Goal: Task Accomplishment & Management: Manage account settings

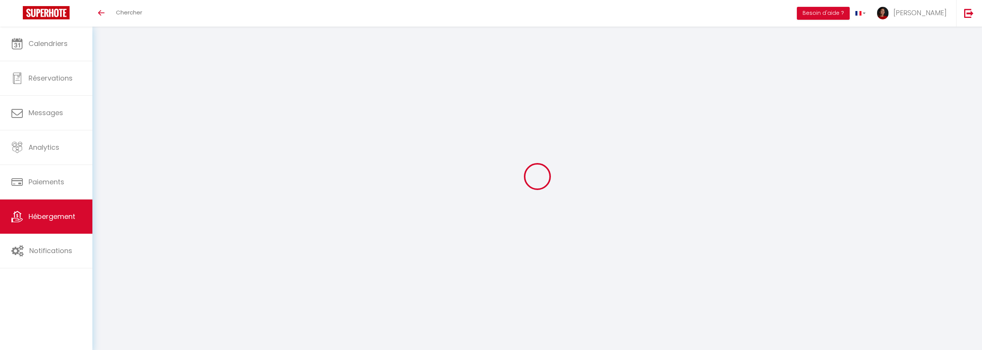
select select "+ 23 %"
select select "+ 6 %"
select select "+ 13 %"
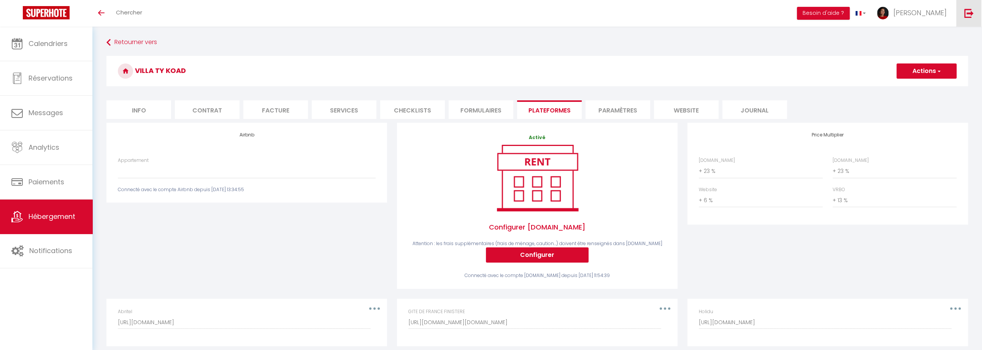
click at [966, 10] on img at bounding box center [969, 13] width 10 height 10
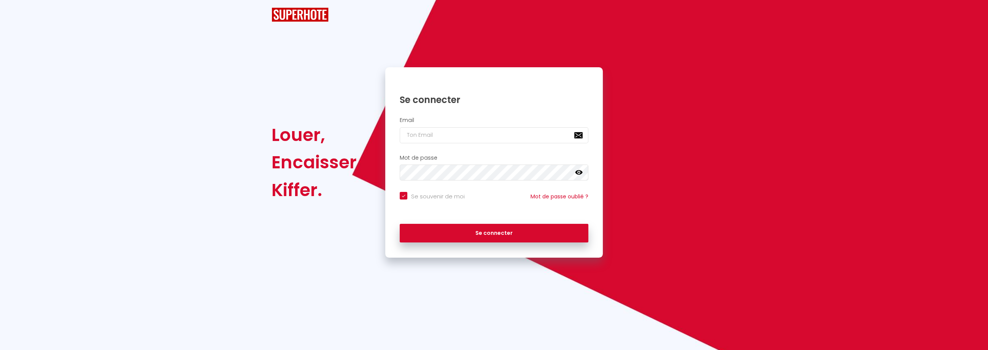
checkbox input "true"
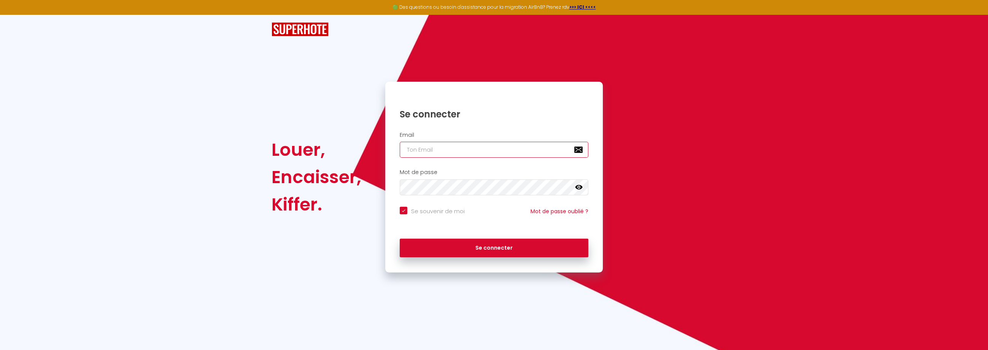
type input "[EMAIL_ADDRESS][DOMAIN_NAME]"
checkbox input "true"
click at [478, 153] on input "[EMAIL_ADDRESS][DOMAIN_NAME]" at bounding box center [494, 150] width 189 height 16
type input "a"
checkbox input "true"
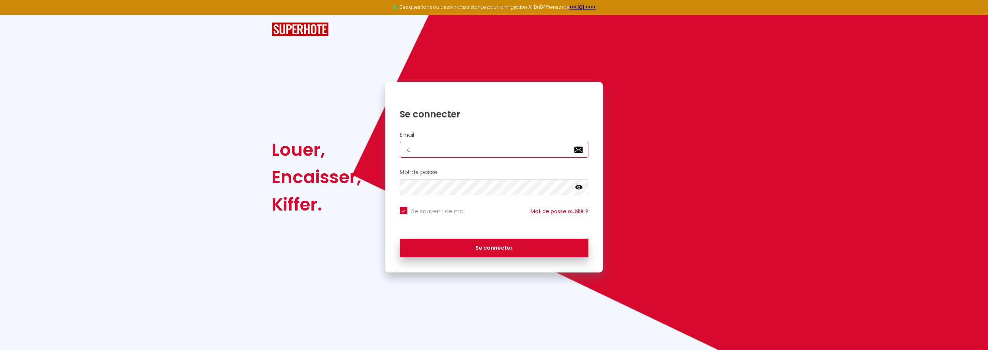
type input "az"
checkbox input "true"
type input "a"
checkbox input "true"
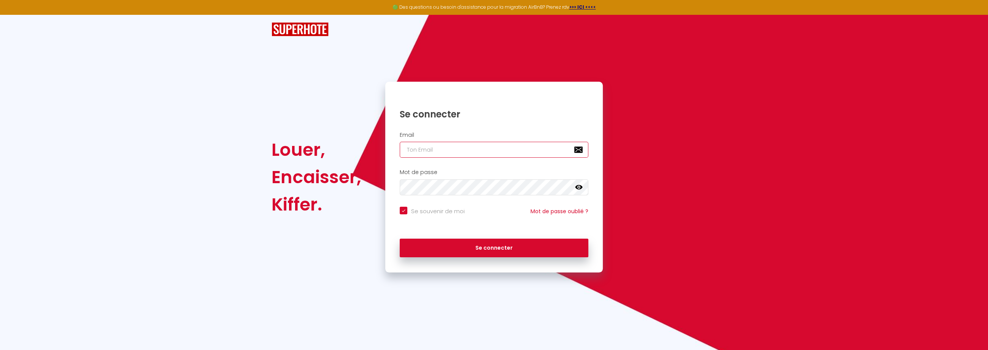
type input "a"
checkbox input "true"
type input "az"
checkbox input "true"
type input "azi"
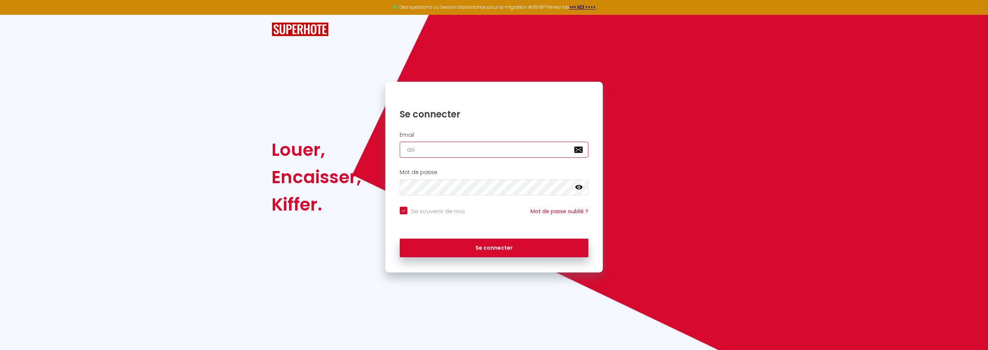
checkbox input "true"
type input "[PERSON_NAME]"
checkbox input "true"
type input "[PERSON_NAME]."
checkbox input "true"
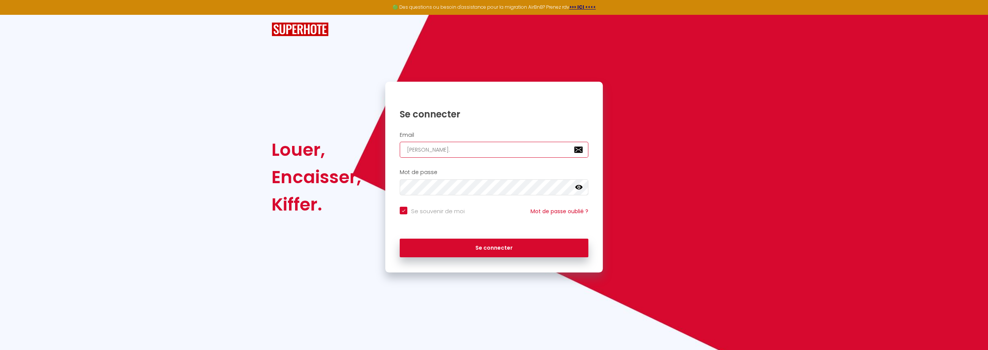
type input "[PERSON_NAME].d"
checkbox input "true"
type input "[PERSON_NAME].di"
checkbox input "true"
type input "[PERSON_NAME].dia"
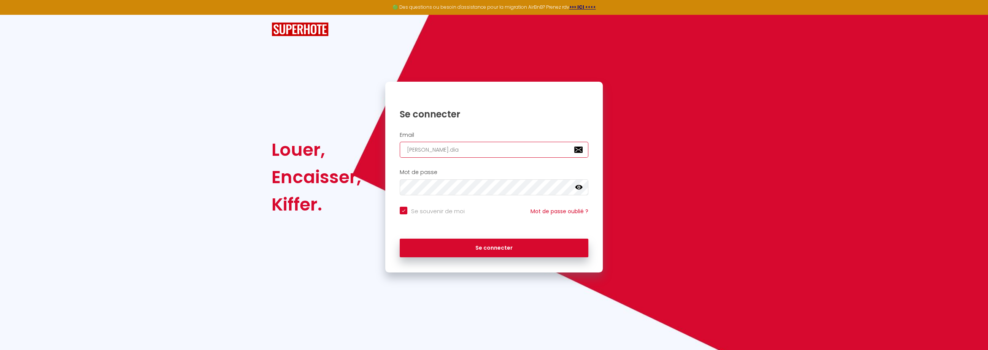
checkbox input "true"
type input "[PERSON_NAME].dial"
checkbox input "true"
type input "[PERSON_NAME].diall"
checkbox input "true"
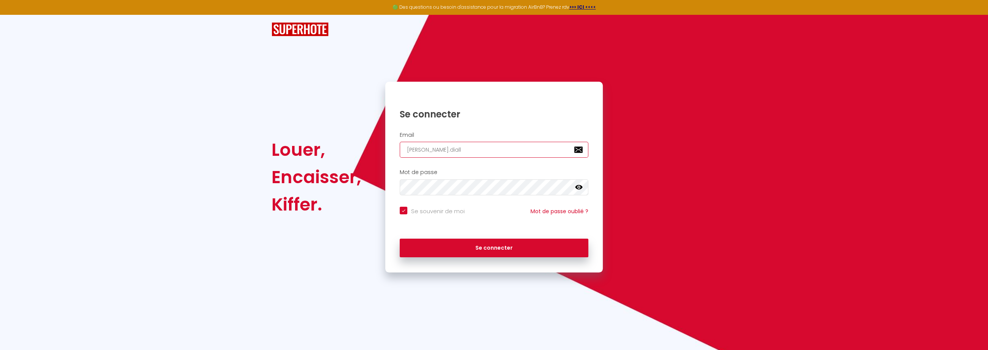
type input "[PERSON_NAME].[PERSON_NAME]"
checkbox input "true"
type input "[PERSON_NAME].diallop"
checkbox input "true"
type input "[PERSON_NAME].diallopr"
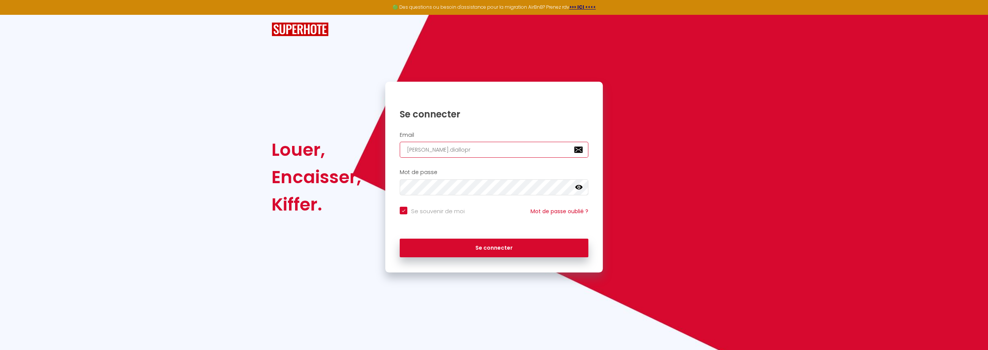
checkbox input "true"
type input "[PERSON_NAME].diallopro"
checkbox input "true"
type input "[PERSON_NAME].diallopro@"
checkbox input "true"
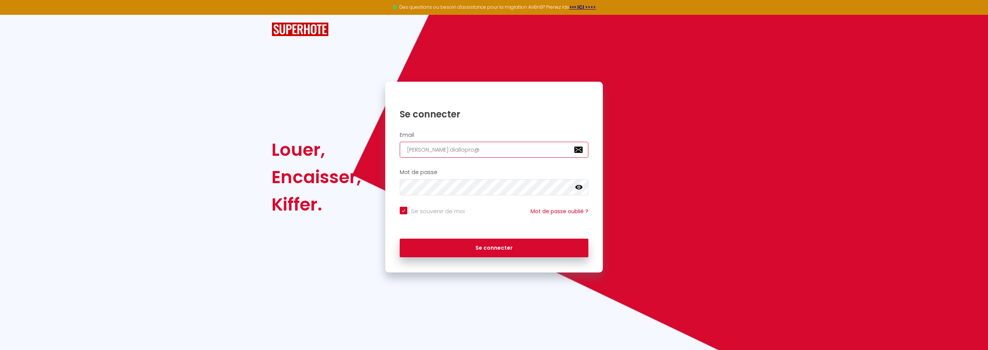
type input "aziz.diallopro@g"
checkbox input "true"
type input "aziz.diallopro@gm"
checkbox input "true"
type input "aziz.diallopro@gma"
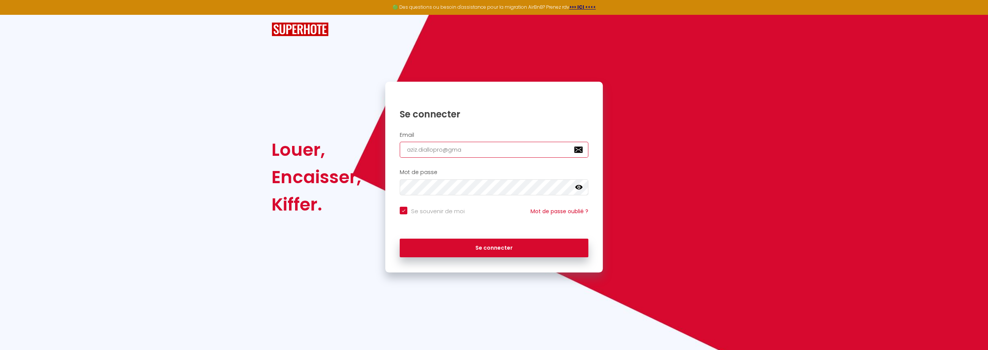
checkbox input "true"
type input "aziz.diallopro@gmai"
checkbox input "true"
type input "[EMAIL_ADDRESS]"
checkbox input "true"
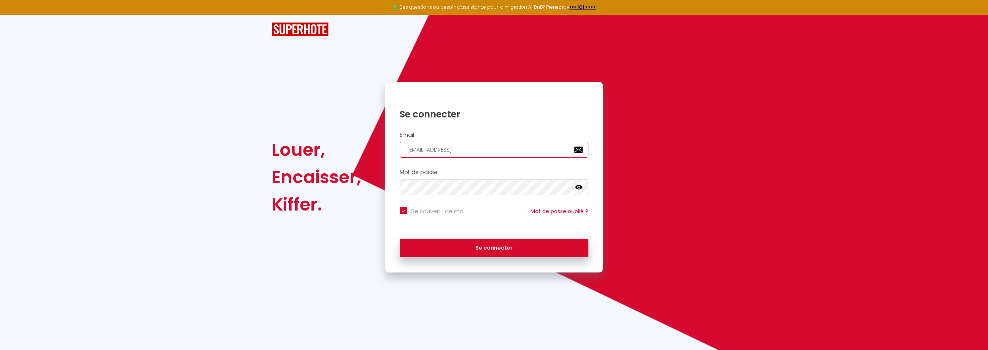
type input "[EMAIL_ADDRESS]."
checkbox input "true"
type input "aziz.diallopro@gmail.c"
checkbox input "true"
type input "[EMAIL_ADDRESS][DOMAIN_NAME]"
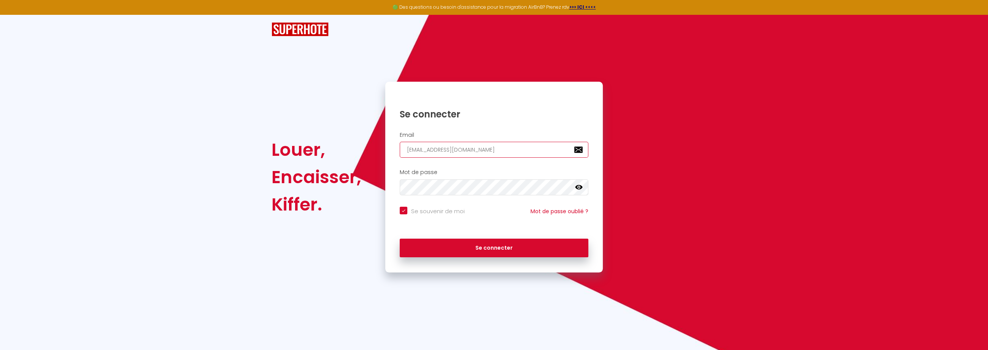
checkbox input "true"
type input "[EMAIL_ADDRESS][DOMAIN_NAME]"
checkbox input "true"
type input "[EMAIL_ADDRESS][DOMAIN_NAME]"
click at [400, 239] on button "Se connecter" at bounding box center [494, 248] width 189 height 19
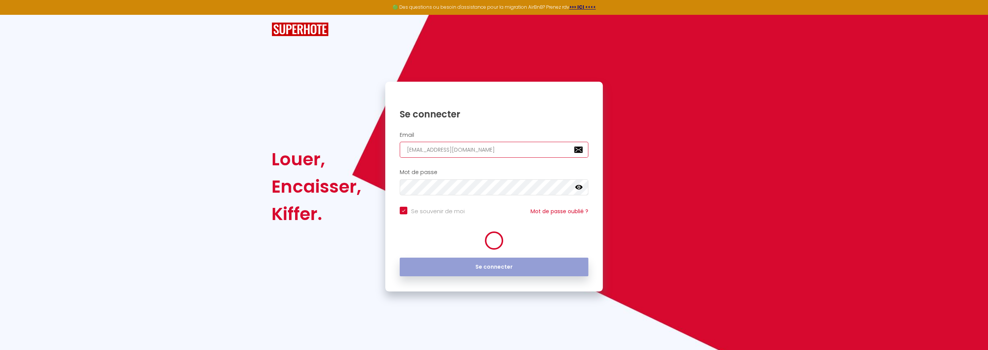
checkbox input "true"
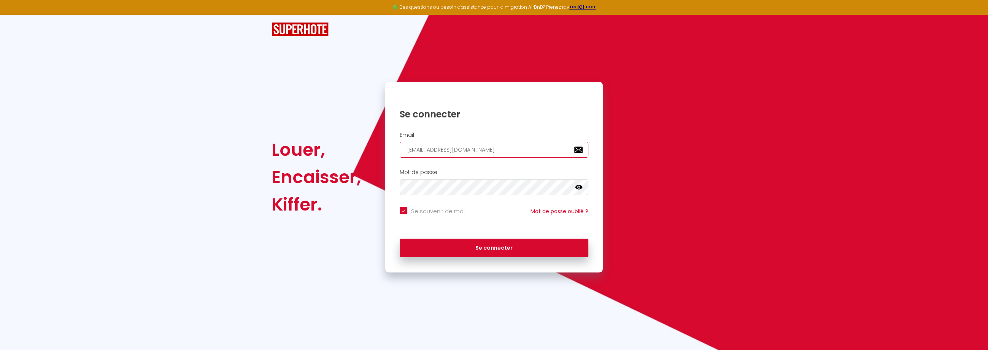
click at [441, 152] on input "[EMAIL_ADDRESS][DOMAIN_NAME]" at bounding box center [494, 150] width 189 height 16
paste input "email"
type input "[EMAIL_ADDRESS][DOMAIN_NAME]"
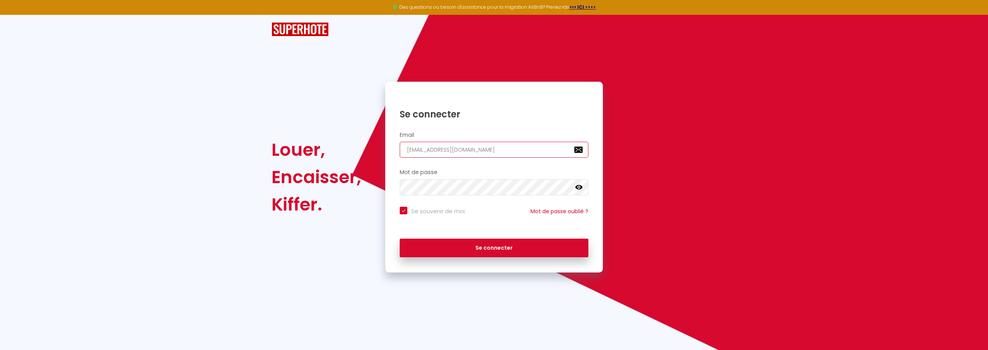
checkbox input "true"
type input "[EMAIL_ADDRESS][DOMAIN_NAME]"
click at [434, 241] on button "Se connecter" at bounding box center [494, 248] width 189 height 19
checkbox input "true"
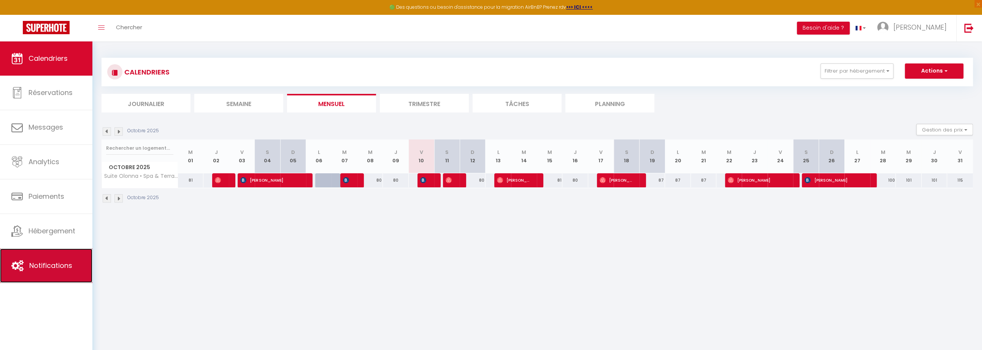
click at [51, 263] on span "Notifications" at bounding box center [50, 266] width 43 height 10
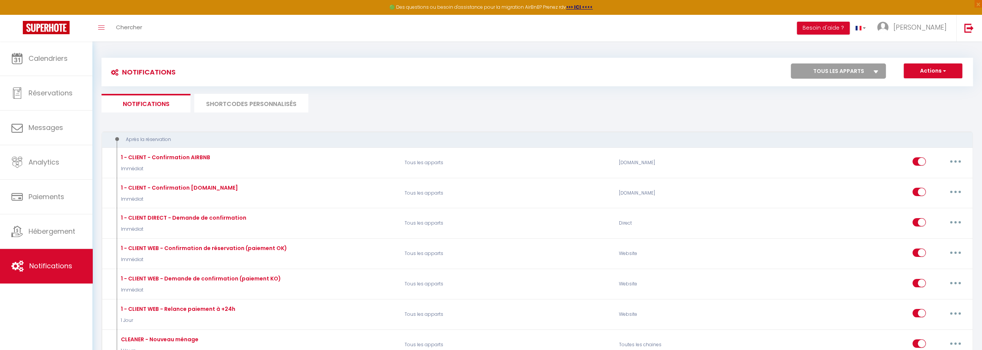
click at [243, 104] on li "SHORTCODES PERSONNALISÉS" at bounding box center [251, 103] width 114 height 19
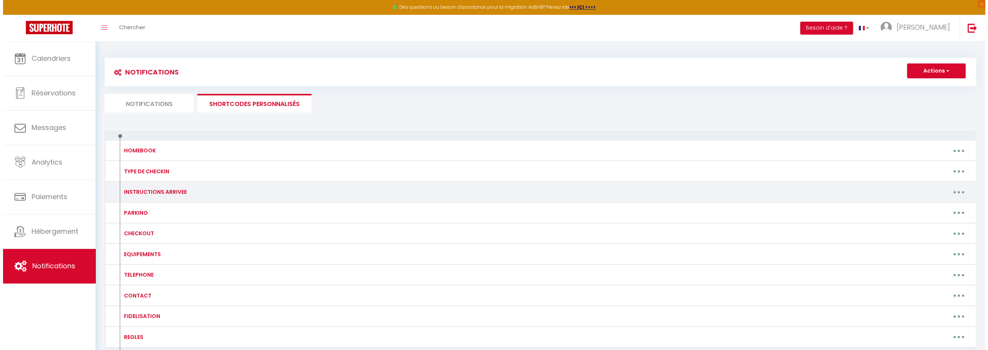
scroll to position [44, 0]
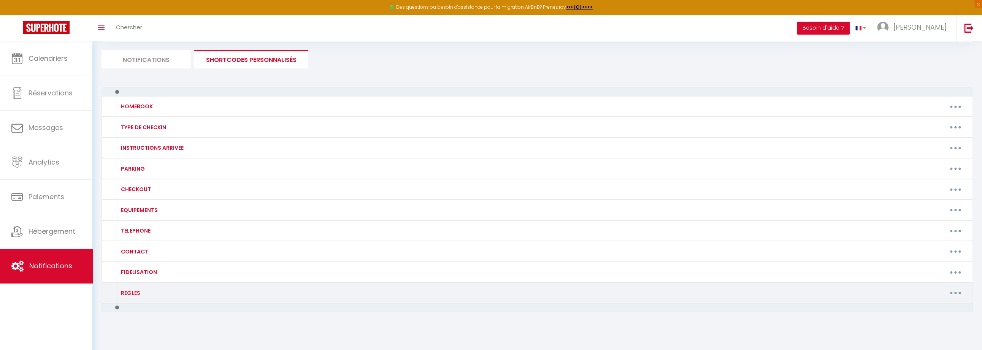
click at [951, 293] on button "button" at bounding box center [955, 293] width 21 height 12
click at [915, 306] on link "Editer" at bounding box center [936, 310] width 56 height 13
type input "REGLES"
type textarea "REGLES"
type textarea "---------- RÈGLEMENT DE LA MAISON 🪶📜 → Soirées : Les soirées festives sont inte…"
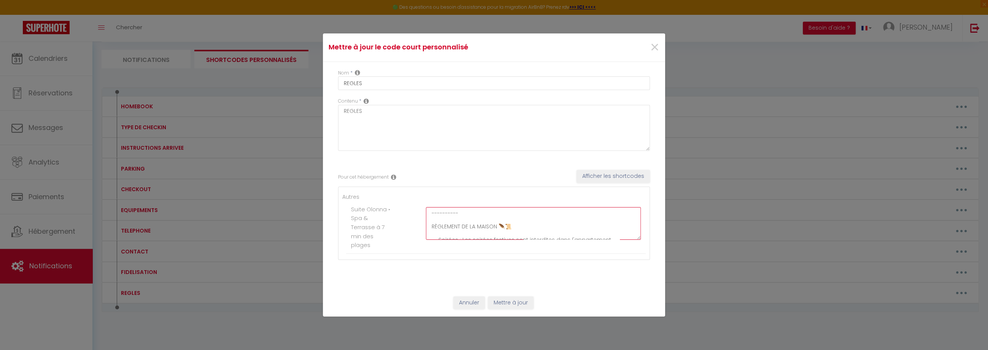
click at [467, 222] on textarea "---------- RÈGLEMENT DE LA MAISON 🪶📜 → Soirées : Les soirées festives sont inte…" at bounding box center [533, 223] width 215 height 33
